Goal: Task Accomplishment & Management: Manage account settings

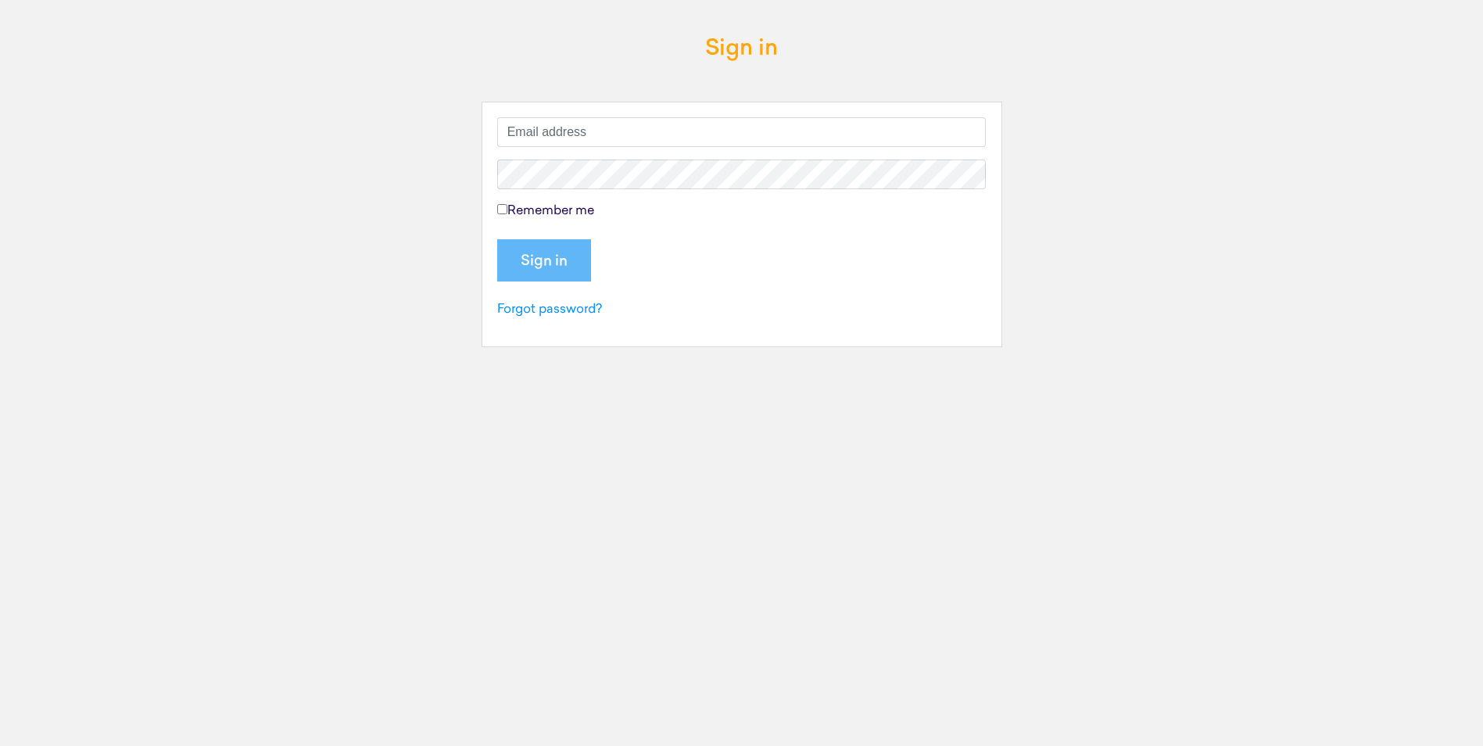
click at [604, 136] on input "text" at bounding box center [741, 132] width 489 height 30
type input "Cathy.Brannen"
click at [532, 265] on input "Sign in" at bounding box center [544, 260] width 94 height 42
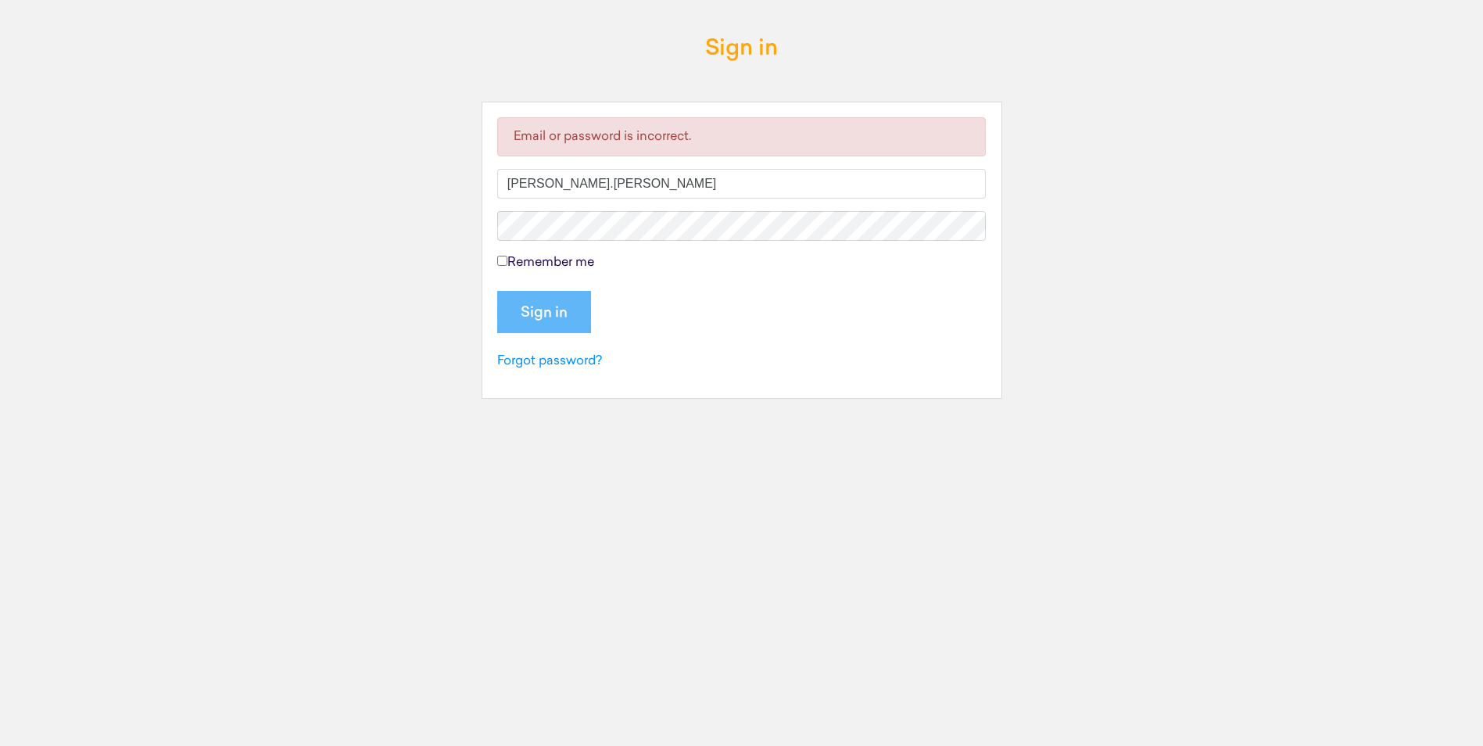
type input "[PERSON_NAME].[PERSON_NAME]"
click at [514, 311] on input "Sign in" at bounding box center [544, 312] width 94 height 42
type input "[PERSON_NAME][EMAIL_ADDRESS][PERSON_NAME][DOMAIN_NAME]"
click at [523, 314] on input "Sign in" at bounding box center [544, 312] width 94 height 42
